Goal: Transaction & Acquisition: Subscribe to service/newsletter

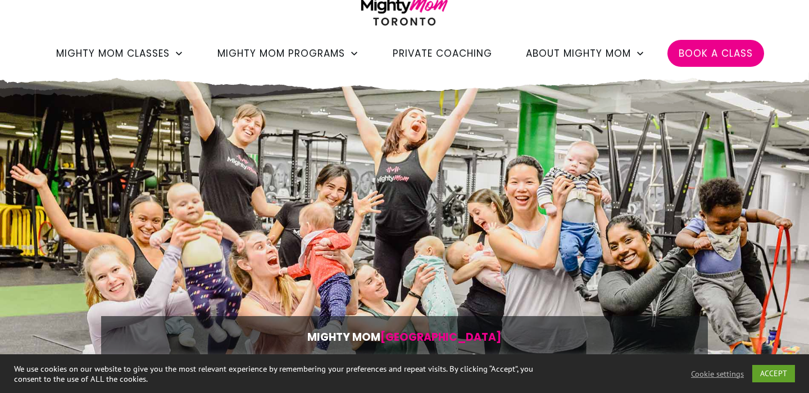
scroll to position [87, 0]
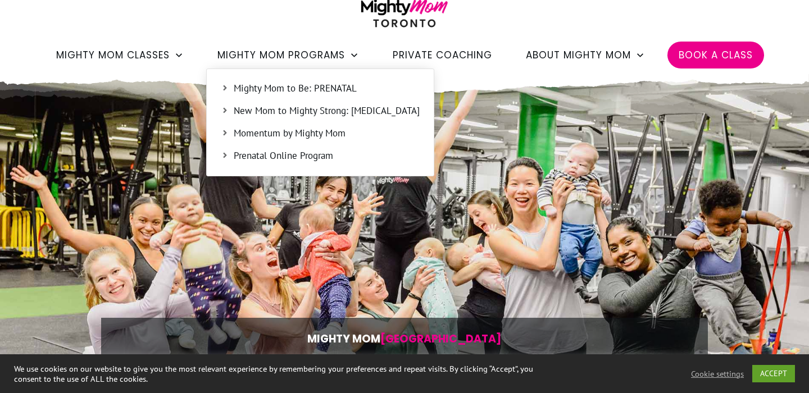
click at [315, 108] on span "New Mom to Mighty Strong: [MEDICAL_DATA]" at bounding box center [327, 111] width 186 height 15
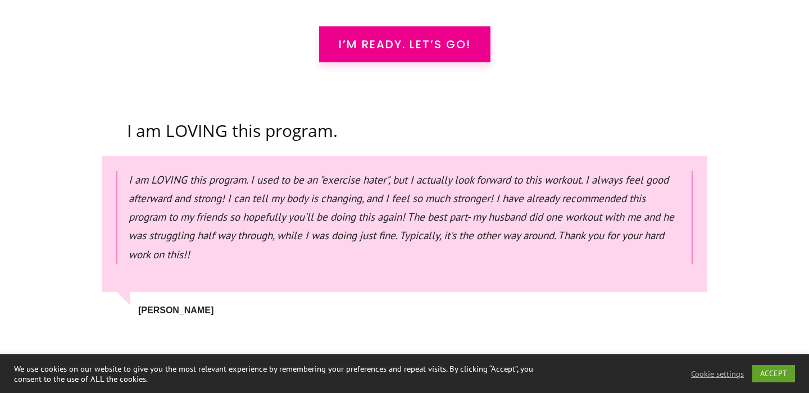
scroll to position [3272, 0]
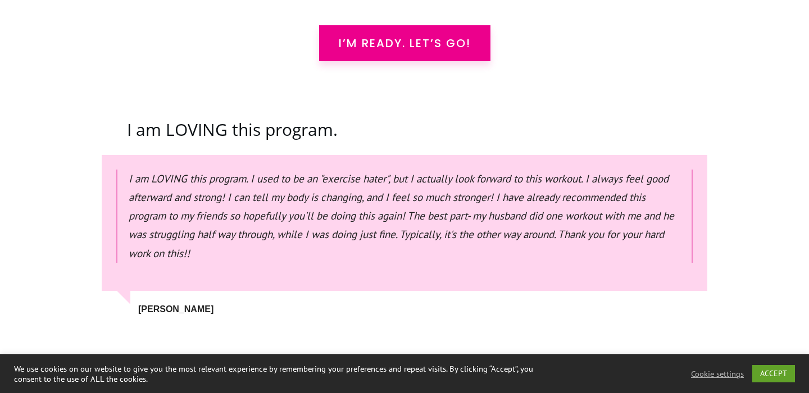
click at [346, 37] on span "I’m READY. Let’s Go!" at bounding box center [405, 43] width 132 height 13
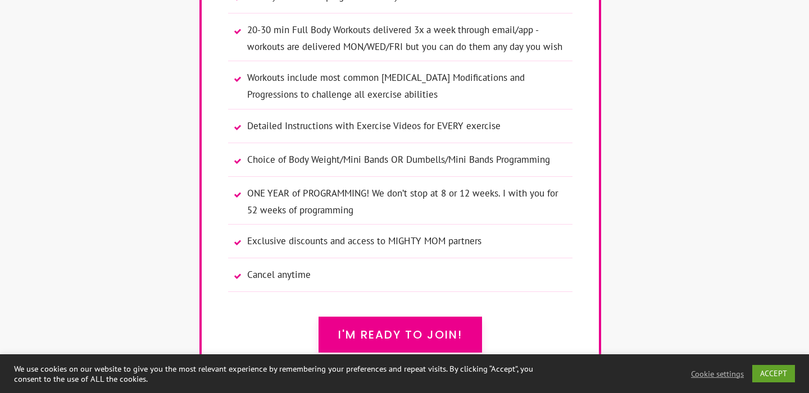
scroll to position [7716, 0]
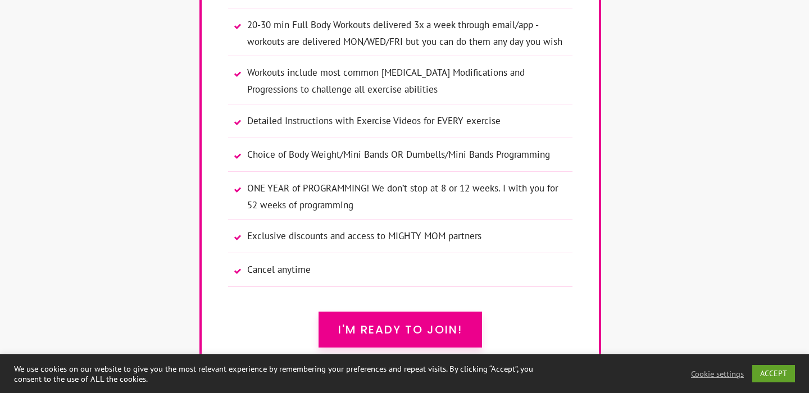
scroll to position [3272, 0]
